Goal: Task Accomplishment & Management: Use online tool/utility

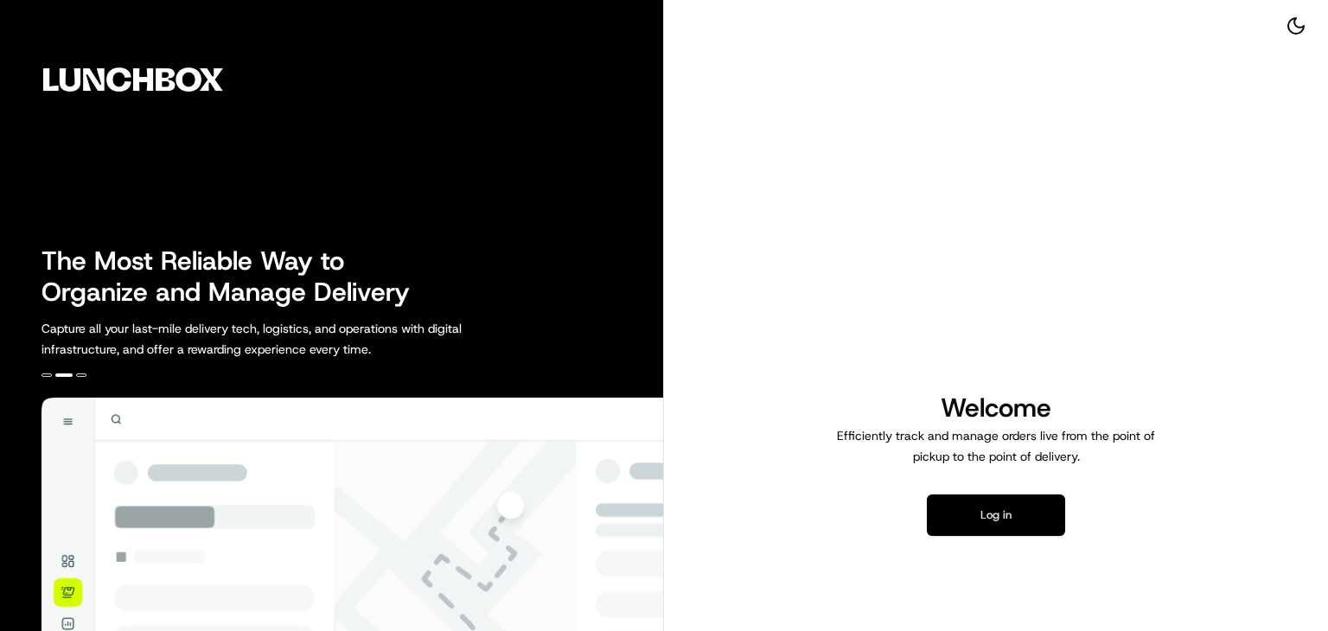
click at [946, 507] on button "Log in" at bounding box center [996, 516] width 138 height 42
